Goal: Task Accomplishment & Management: Use online tool/utility

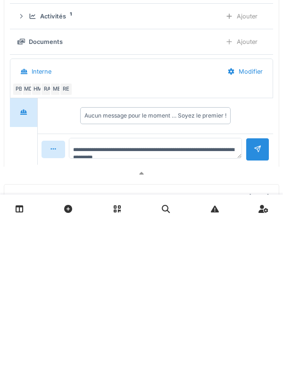
scroll to position [11, 0]
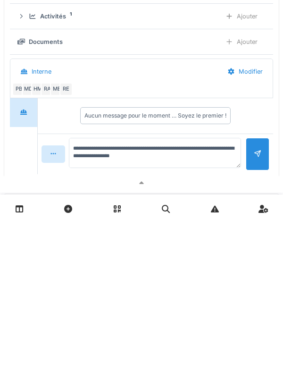
type textarea "**********"
click at [252, 328] on div at bounding box center [258, 320] width 24 height 33
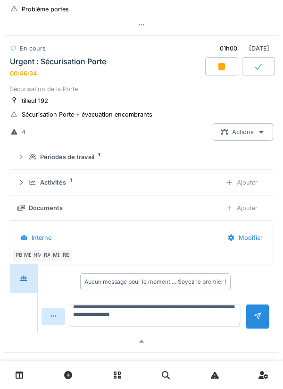
scroll to position [0, 0]
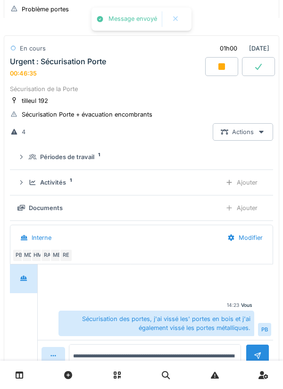
click at [221, 70] on icon at bounding box center [222, 66] width 7 height 7
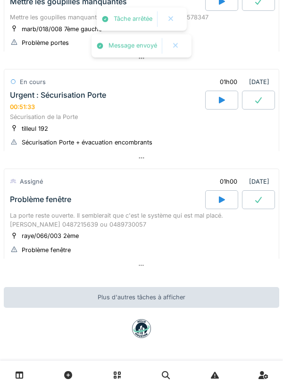
scroll to position [517, 0]
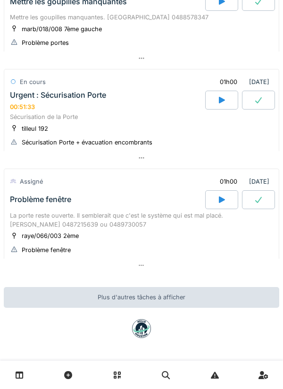
click at [227, 200] on div at bounding box center [221, 199] width 33 height 19
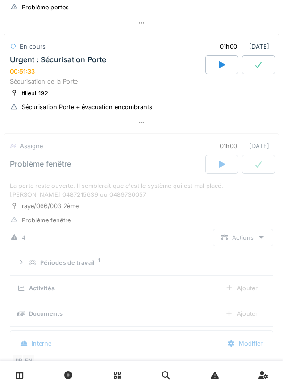
scroll to position [647, 0]
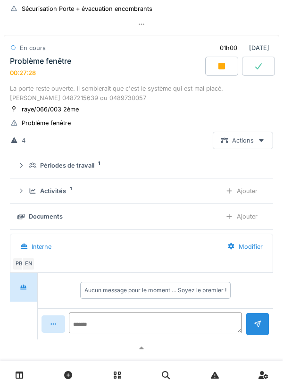
click at [245, 222] on div "Ajouter" at bounding box center [242, 216] width 48 height 17
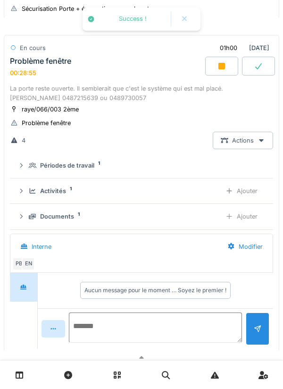
click at [177, 324] on textarea at bounding box center [155, 328] width 173 height 30
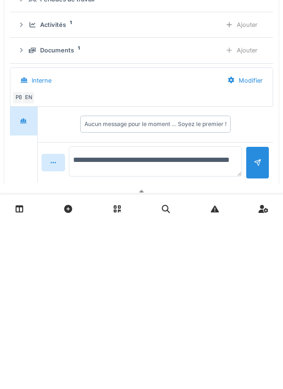
click at [76, 343] on textarea "**********" at bounding box center [155, 328] width 173 height 30
click at [79, 343] on textarea "**********" at bounding box center [155, 328] width 173 height 30
click at [138, 342] on textarea "**********" at bounding box center [155, 328] width 173 height 30
type textarea "**********"
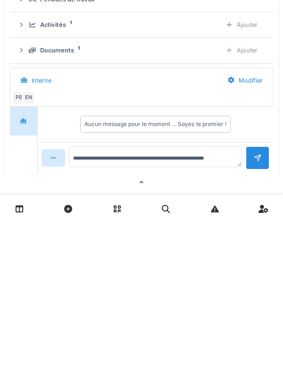
click at [255, 329] on div at bounding box center [258, 324] width 8 height 9
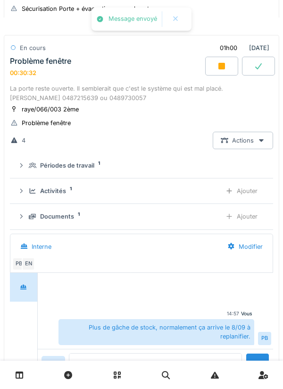
click at [219, 76] on div at bounding box center [221, 66] width 33 height 19
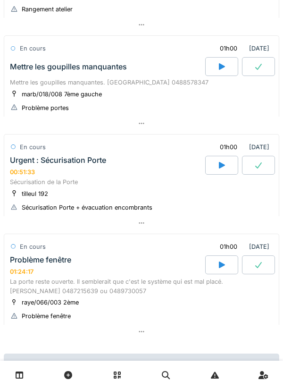
scroll to position [518, 0]
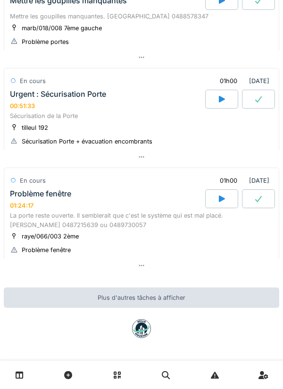
click at [108, 213] on div "La porte reste ouverte. Il semblerait que c'est le système qui est mal placé. […" at bounding box center [142, 220] width 264 height 18
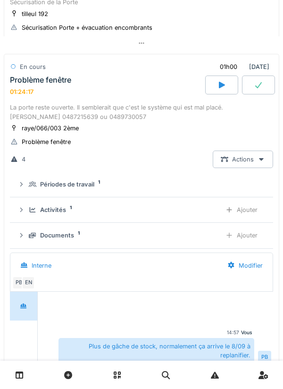
scroll to position [647, 0]
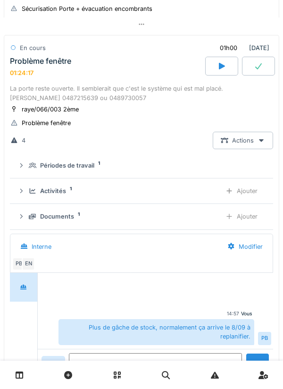
click at [24, 194] on icon at bounding box center [21, 191] width 8 height 6
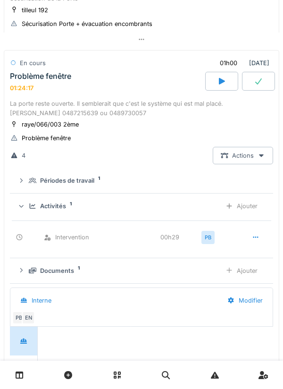
scroll to position [629, 0]
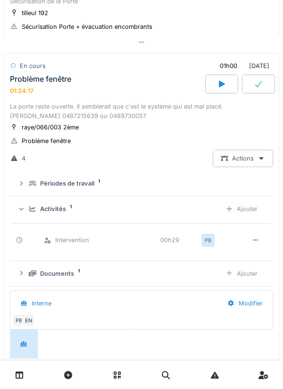
click at [30, 325] on div "EN" at bounding box center [28, 320] width 13 height 13
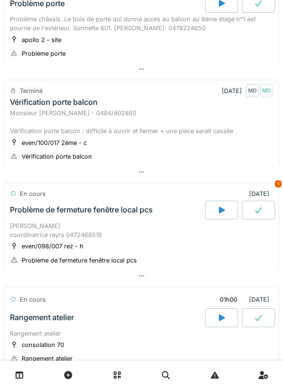
scroll to position [0, 0]
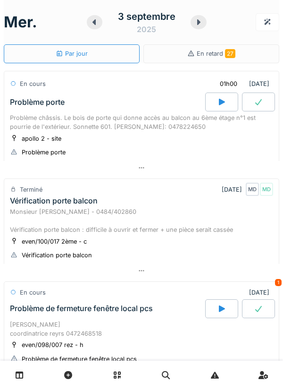
click at [199, 26] on icon at bounding box center [198, 22] width 9 height 8
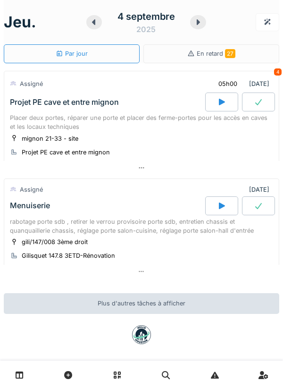
click at [155, 251] on div "gili/147/008 3ème droit [PERSON_NAME] 147.8 3ETD-Rénovation" at bounding box center [142, 249] width 264 height 24
click at [157, 232] on div "rabotage porte sdb , retirer le verrou provisoire porte sdb, entretien chassis …" at bounding box center [142, 226] width 264 height 18
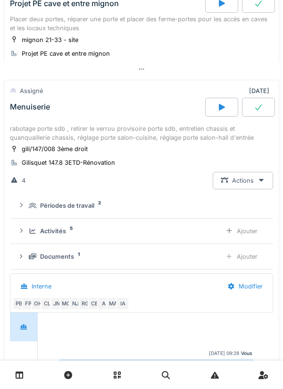
scroll to position [97, 0]
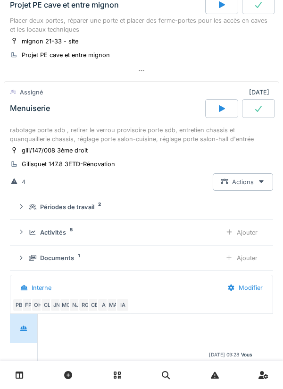
click at [30, 353] on div at bounding box center [24, 363] width 28 height 98
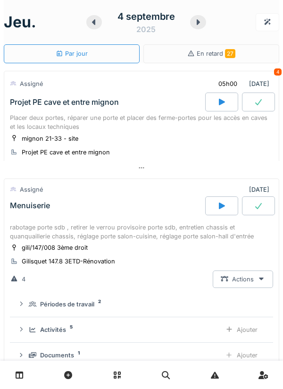
click at [95, 27] on div at bounding box center [94, 22] width 16 height 14
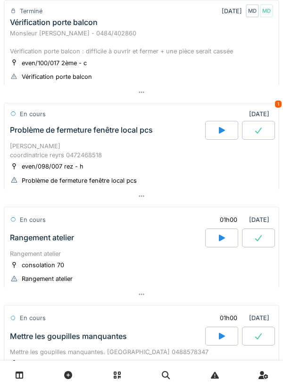
scroll to position [199, 0]
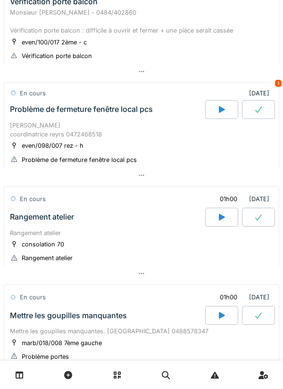
click at [226, 213] on div at bounding box center [221, 217] width 33 height 19
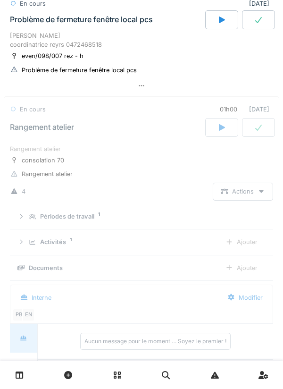
scroll to position [348, 0]
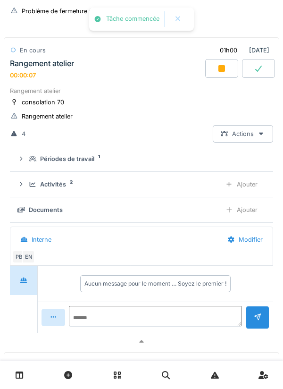
click at [8, 381] on link at bounding box center [20, 375] width 24 height 22
